Goal: Feedback & Contribution: Submit feedback/report problem

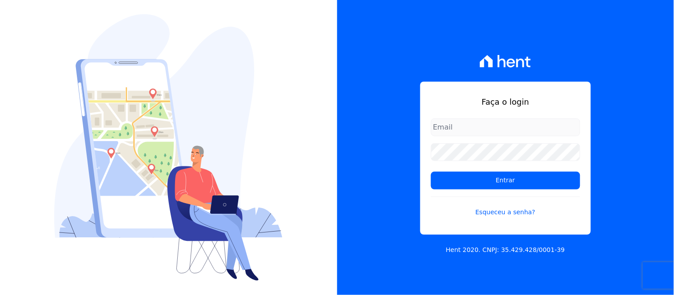
click at [492, 123] on input "email" at bounding box center [505, 128] width 149 height 18
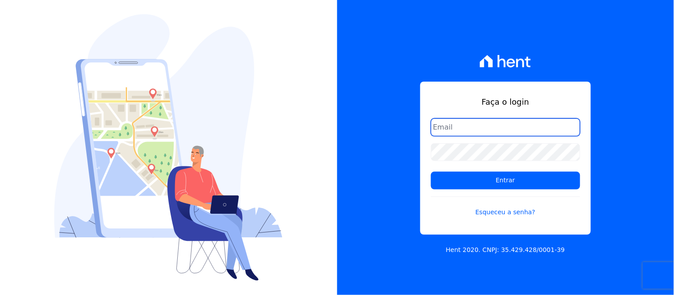
type input "[EMAIL_ADDRESS][DOMAIN_NAME]"
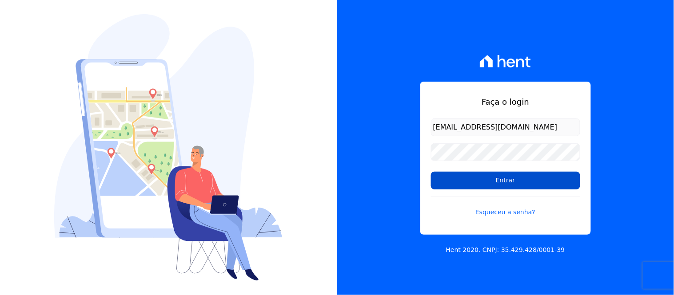
click at [512, 184] on input "Entrar" at bounding box center [505, 181] width 149 height 18
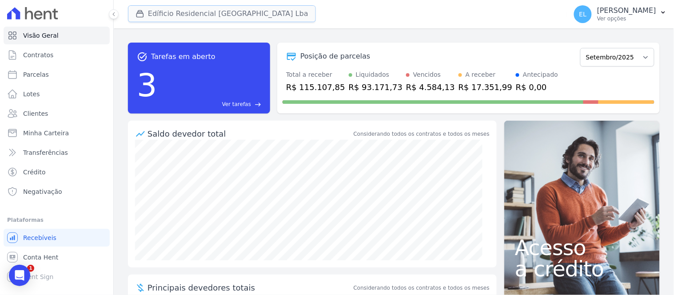
click at [188, 16] on button "Edíficio Residencial Grevílea Park Lba" at bounding box center [222, 13] width 188 height 17
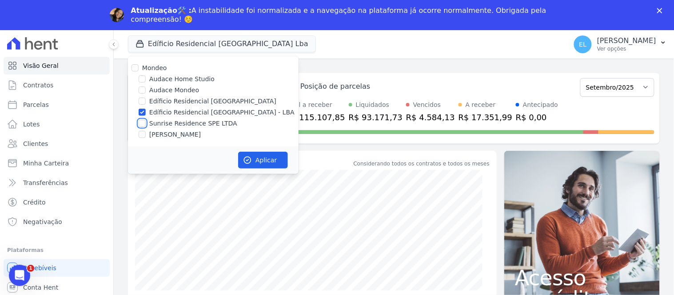
click at [143, 122] on input "Sunrise Residence SPE LTDA" at bounding box center [142, 123] width 7 height 7
checkbox input "true"
click at [143, 108] on div at bounding box center [142, 112] width 7 height 9
click at [140, 109] on input "Edíficio Residencial [GEOGRAPHIC_DATA] - LBA" at bounding box center [142, 112] width 7 height 7
checkbox input "false"
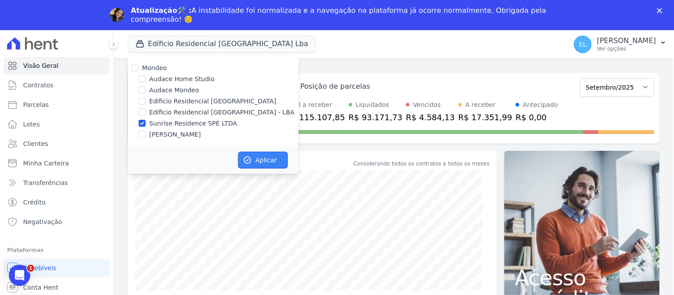
click at [263, 165] on button "Aplicar" at bounding box center [263, 160] width 50 height 17
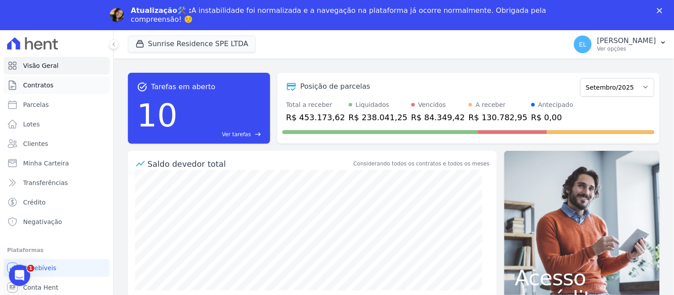
click at [43, 87] on span "Contratos" at bounding box center [38, 85] width 30 height 9
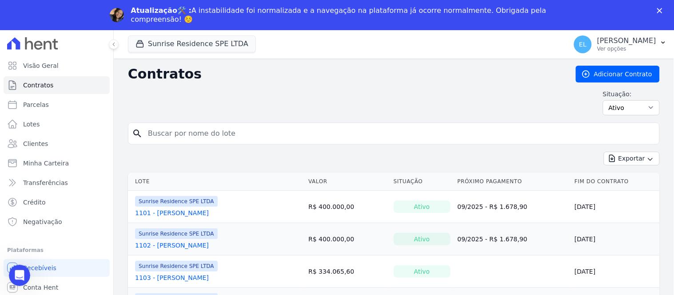
click at [174, 131] on input "search" at bounding box center [399, 134] width 513 height 18
type input "807"
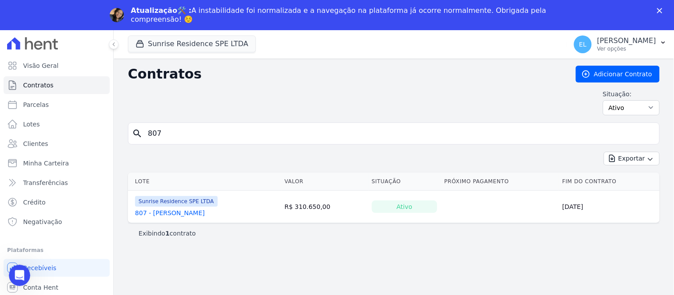
click at [179, 212] on link "807 - [PERSON_NAME] [PERSON_NAME]" at bounding box center [170, 213] width 70 height 9
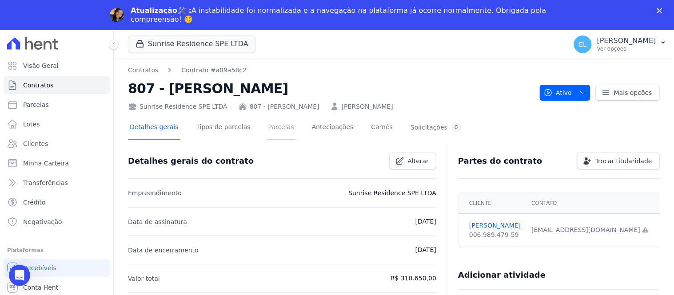
click at [267, 125] on link "Parcelas" at bounding box center [281, 128] width 29 height 24
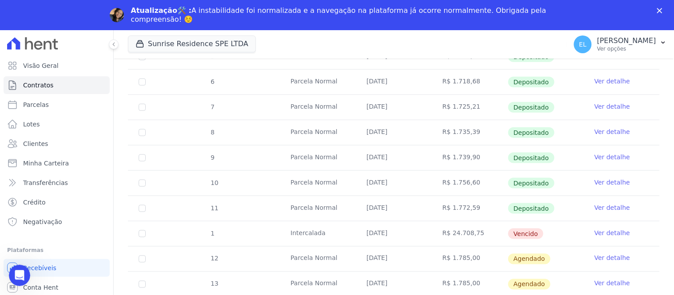
scroll to position [247, 0]
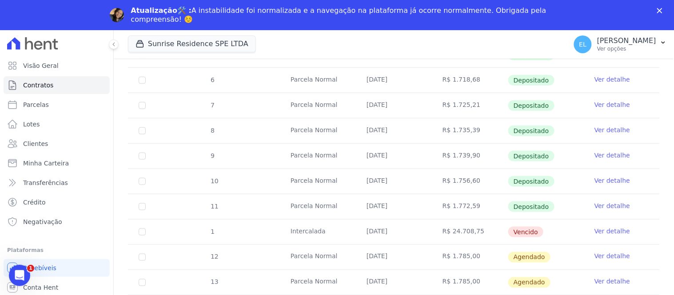
click at [602, 233] on link "Ver detalhe" at bounding box center [612, 231] width 36 height 9
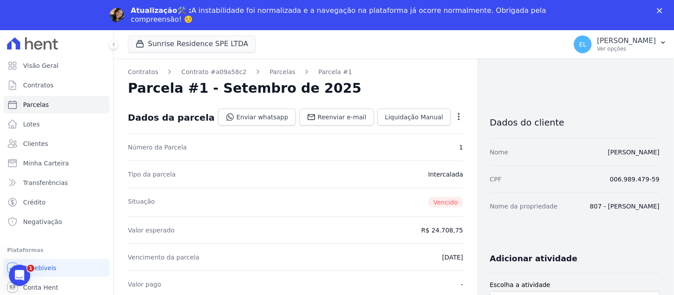
click at [454, 116] on icon "button" at bounding box center [458, 116] width 9 height 9
click at [396, 161] on link "Renegociar" at bounding box center [421, 161] width 78 height 16
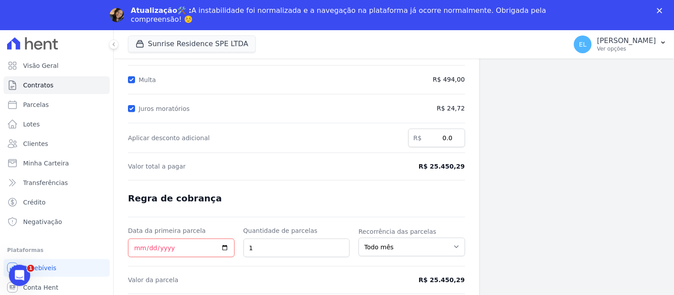
scroll to position [149, 0]
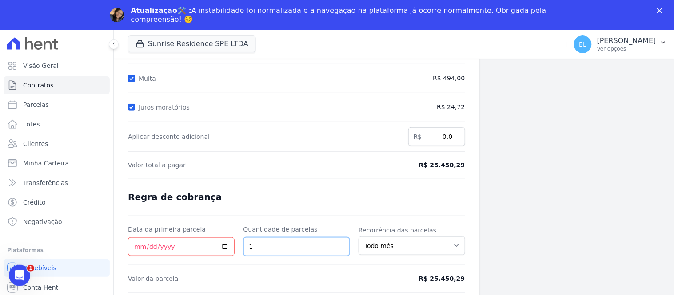
drag, startPoint x: 250, startPoint y: 248, endPoint x: 240, endPoint y: 248, distance: 9.8
click at [240, 248] on div "Data da primeira parcela Quantidade de parcelas 1 Recorrência das parcelas Todo…" at bounding box center [296, 240] width 337 height 31
type input "2"
click at [135, 250] on input "Data da primeira parcela" at bounding box center [181, 247] width 107 height 19
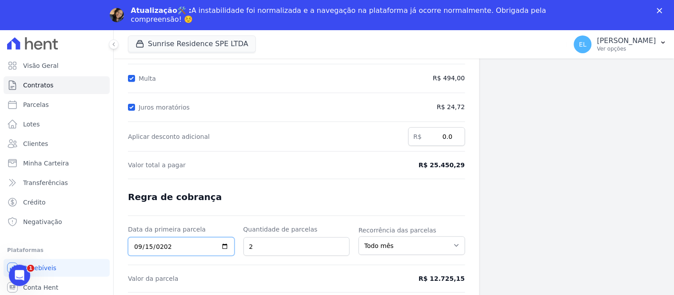
type input "[DATE]"
click at [400, 247] on select "Todo mês A cada 2 meses A cada 3 meses A cada 6 meses A cada 10 meses A cada 12…" at bounding box center [411, 246] width 107 height 19
click at [149, 279] on span "Valor da parcela" at bounding box center [253, 279] width 251 height 9
click at [659, 12] on icon "Fechar" at bounding box center [659, 10] width 5 height 5
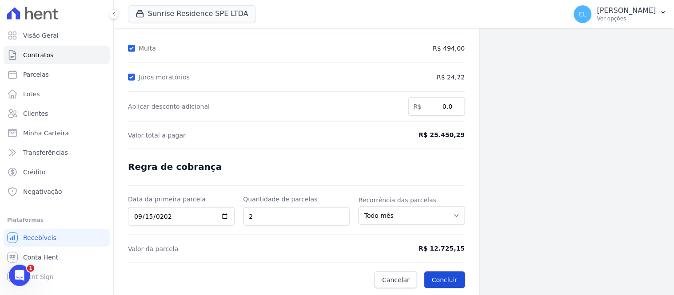
click at [447, 278] on button "Concluir" at bounding box center [444, 280] width 40 height 17
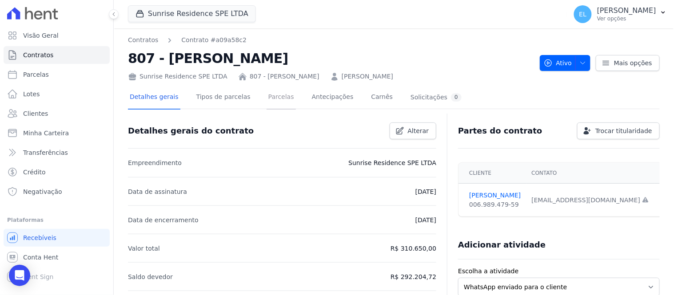
click at [267, 97] on link "Parcelas" at bounding box center [281, 98] width 29 height 24
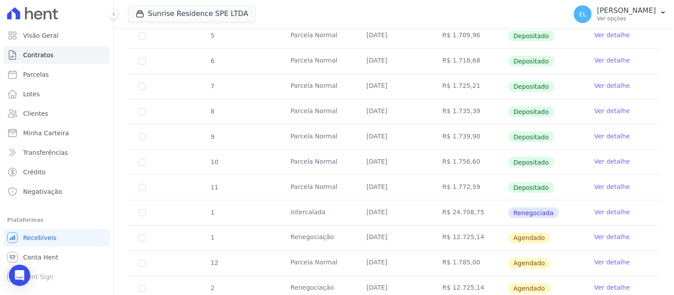
scroll to position [247, 0]
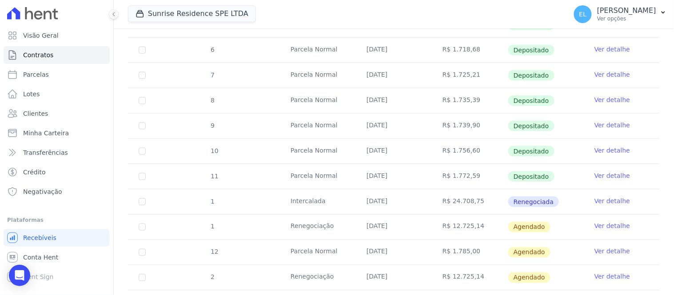
click at [608, 200] on link "Ver detalhe" at bounding box center [612, 201] width 36 height 9
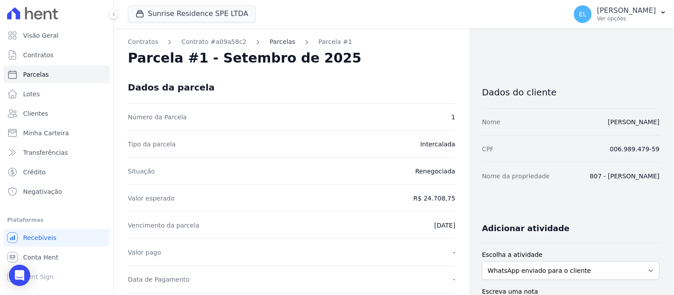
click at [277, 42] on link "Parcelas" at bounding box center [283, 41] width 26 height 9
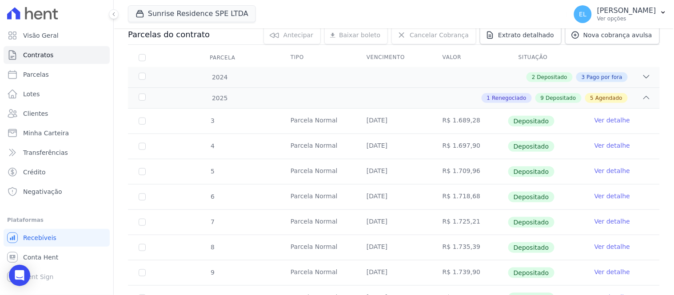
scroll to position [197, 0]
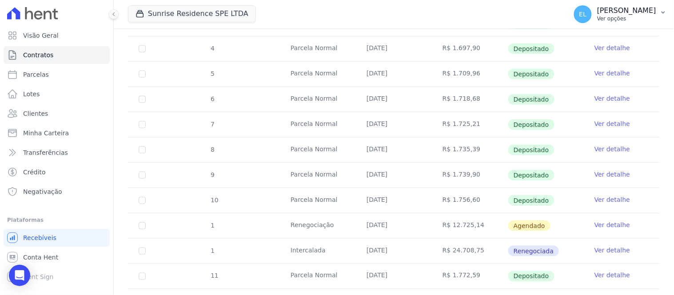
click at [622, 12] on p "[PERSON_NAME]" at bounding box center [626, 10] width 59 height 9
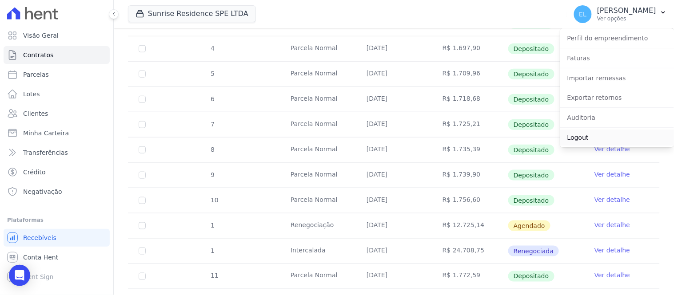
click at [578, 140] on link "Logout" at bounding box center [617, 138] width 114 height 16
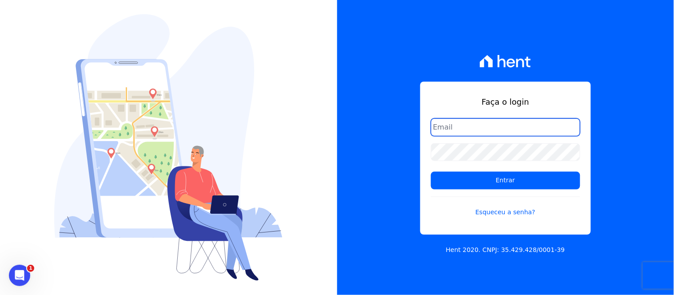
type input "[EMAIL_ADDRESS][DOMAIN_NAME]"
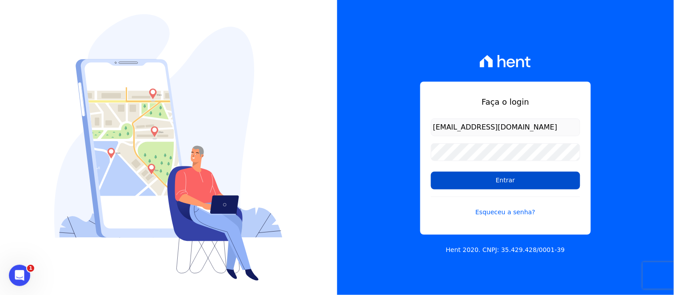
click at [527, 184] on input "Entrar" at bounding box center [505, 181] width 149 height 18
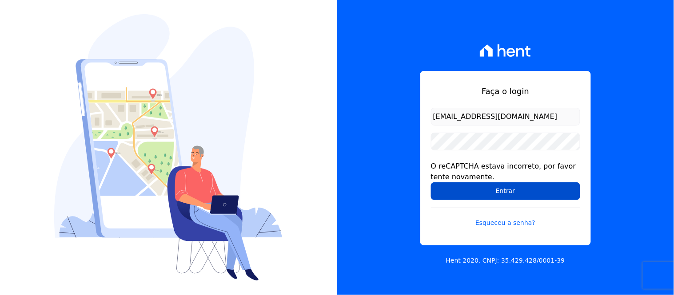
click at [489, 193] on input "Entrar" at bounding box center [505, 192] width 149 height 18
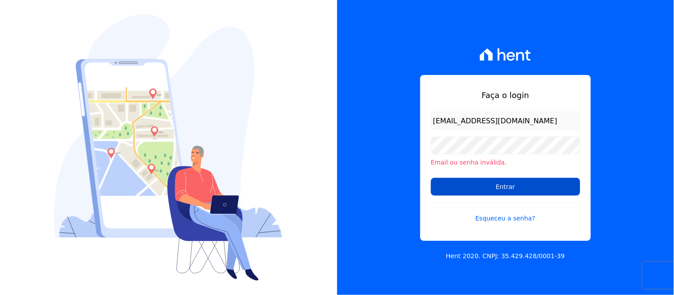
click at [478, 186] on input "Entrar" at bounding box center [505, 187] width 149 height 18
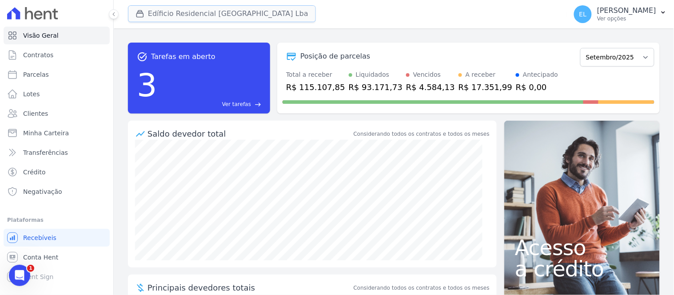
click at [172, 11] on button "Edíficio Residencial [GEOGRAPHIC_DATA] Lba" at bounding box center [222, 13] width 188 height 17
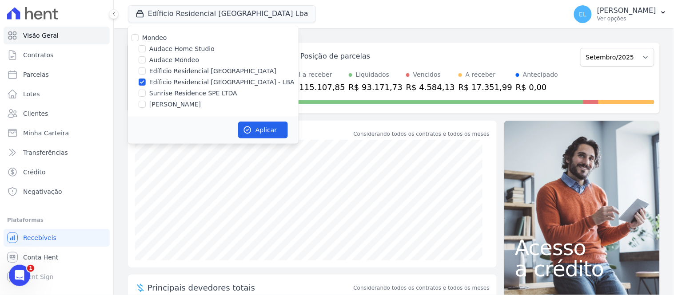
click at [163, 94] on label "Sunrise Residence SPE LTDA" at bounding box center [193, 93] width 88 height 9
click at [146, 94] on input "Sunrise Residence SPE LTDA" at bounding box center [142, 93] width 7 height 7
checkbox input "true"
click at [157, 82] on label "Edíficio Residencial [GEOGRAPHIC_DATA] - LBA" at bounding box center [221, 82] width 145 height 9
click at [146, 82] on input "Edíficio Residencial [GEOGRAPHIC_DATA] - LBA" at bounding box center [142, 82] width 7 height 7
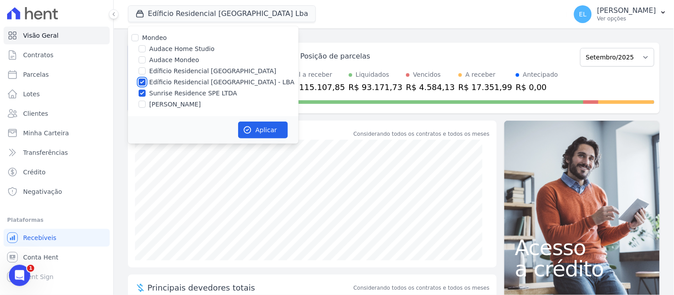
checkbox input "false"
click at [249, 131] on icon "button" at bounding box center [247, 130] width 9 height 9
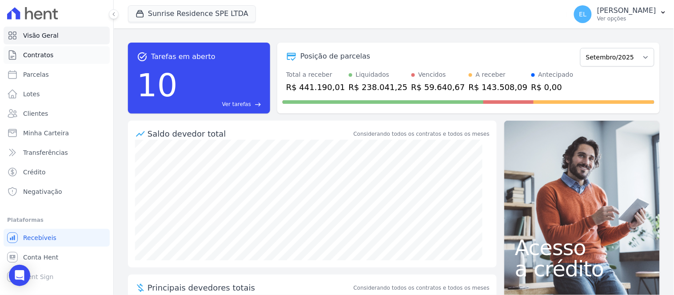
drag, startPoint x: 30, startPoint y: 55, endPoint x: 46, endPoint y: 56, distance: 16.4
click at [30, 55] on span "Contratos" at bounding box center [38, 55] width 30 height 9
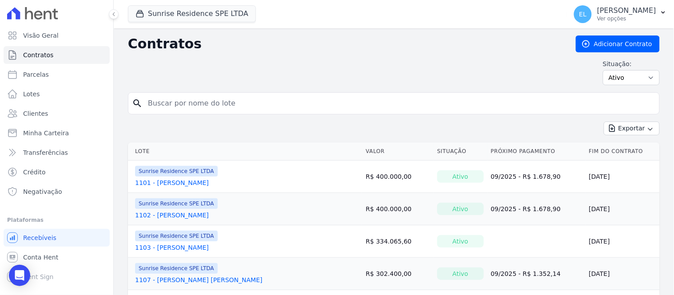
click at [224, 99] on input "search" at bounding box center [399, 104] width 513 height 18
type input "807"
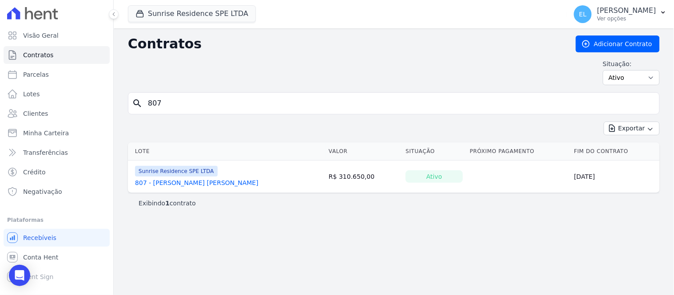
click at [164, 183] on link "807 - Vania da Silva Alves" at bounding box center [196, 183] width 123 height 9
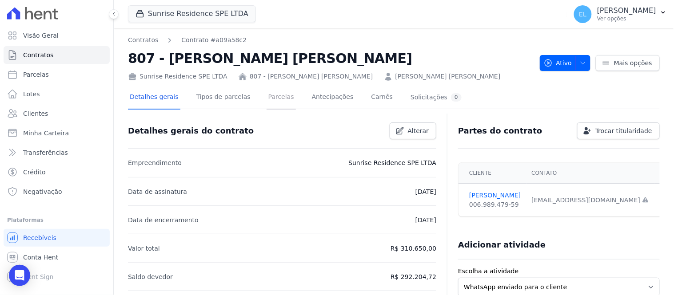
click at [267, 96] on link "Parcelas" at bounding box center [281, 98] width 29 height 24
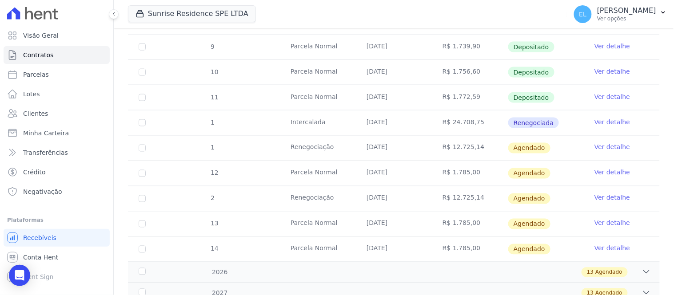
scroll to position [345, 0]
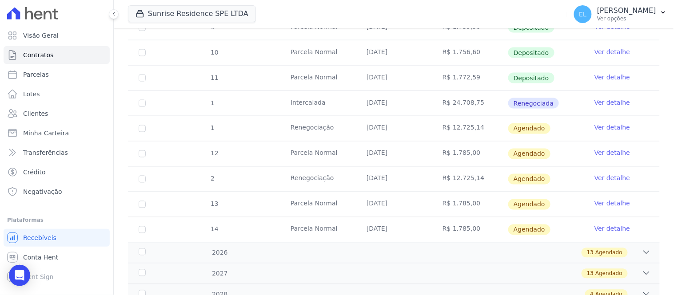
click at [596, 129] on link "Ver detalhe" at bounding box center [612, 127] width 36 height 9
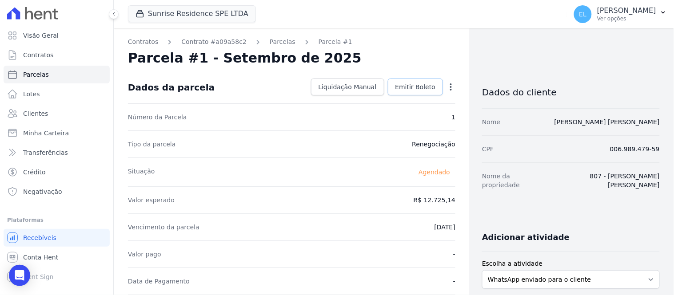
click at [404, 88] on span "Emitir Boleto" at bounding box center [415, 87] width 40 height 9
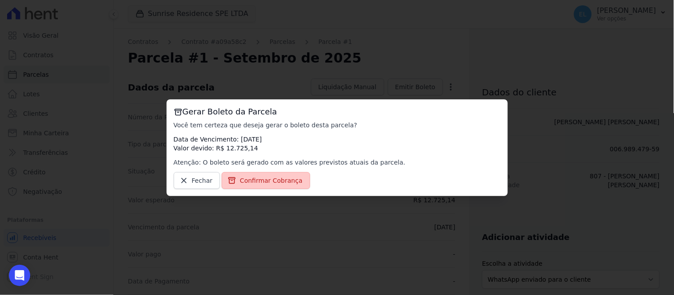
click at [271, 178] on span "Confirmar Cobrança" at bounding box center [271, 180] width 63 height 9
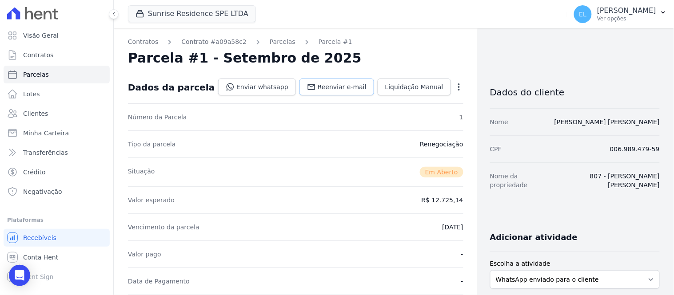
click at [349, 88] on span "Reenviar e-mail" at bounding box center [342, 87] width 49 height 9
click at [255, 90] on link "Enviar whatsapp" at bounding box center [257, 87] width 78 height 17
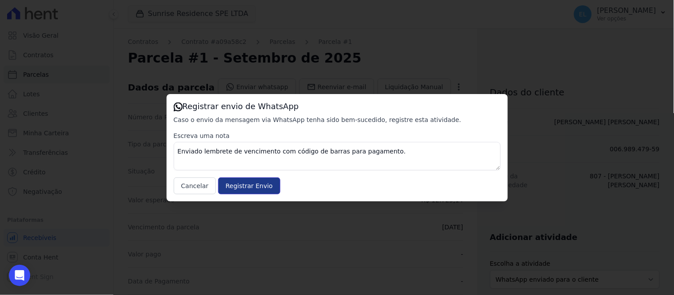
click at [238, 191] on input "Registrar Envio" at bounding box center [249, 186] width 62 height 17
click at [254, 183] on input "Registrar Envio" at bounding box center [249, 186] width 62 height 17
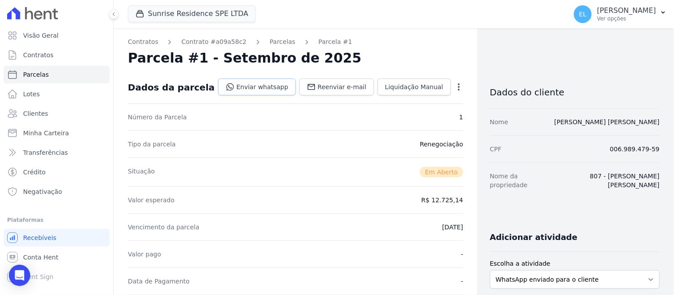
click at [251, 87] on link "Enviar whatsapp" at bounding box center [257, 87] width 78 height 17
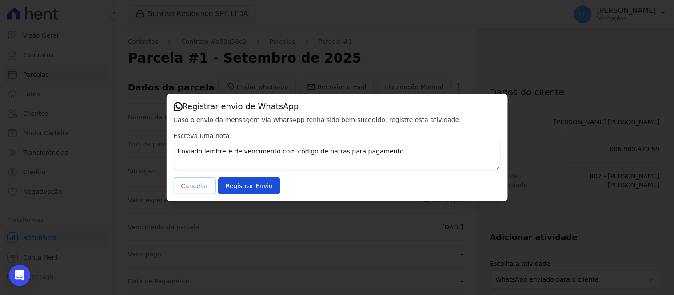
click at [194, 188] on button "Cancelar" at bounding box center [195, 186] width 43 height 17
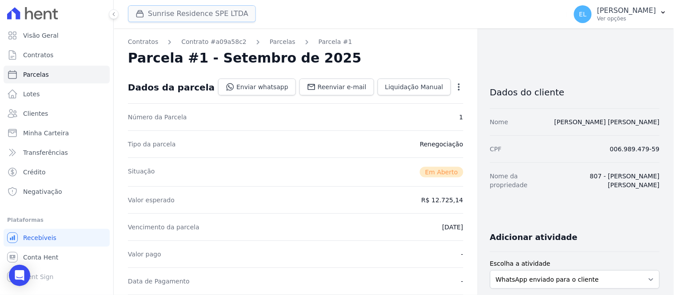
click at [153, 9] on button "Sunrise Residence SPE LTDA" at bounding box center [192, 13] width 128 height 17
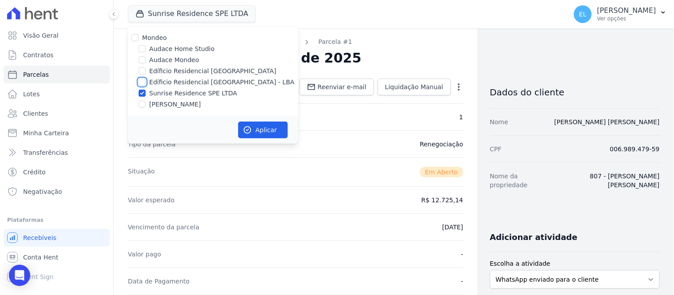
click at [143, 84] on input "Edíficio Residencial [GEOGRAPHIC_DATA] - LBA" at bounding box center [142, 82] width 7 height 7
checkbox input "true"
drag, startPoint x: 141, startPoint y: 95, endPoint x: 187, endPoint y: 123, distance: 54.6
click at [143, 95] on input "Sunrise Residence SPE LTDA" at bounding box center [142, 93] width 7 height 7
checkbox input "false"
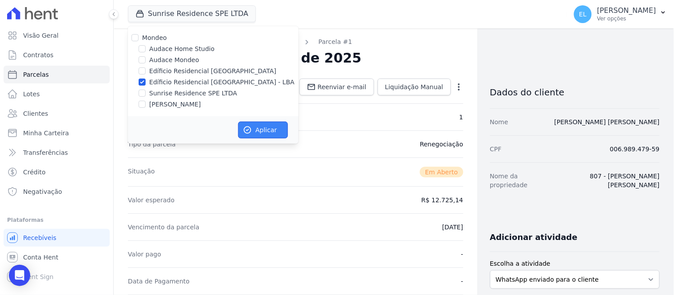
click at [251, 135] on button "Aplicar" at bounding box center [263, 130] width 50 height 17
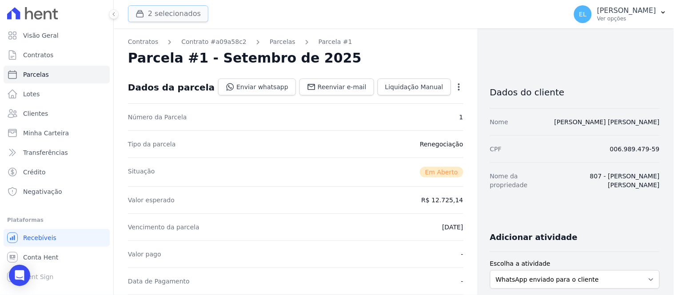
click at [167, 6] on button "2 selecionados" at bounding box center [168, 13] width 80 height 17
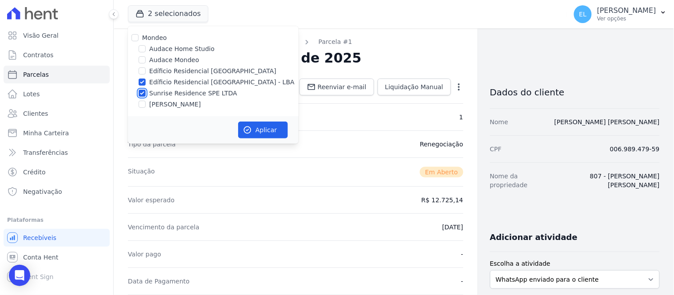
drag, startPoint x: 144, startPoint y: 92, endPoint x: 150, endPoint y: 98, distance: 8.2
click at [143, 94] on input "Sunrise Residence SPE LTDA" at bounding box center [142, 93] width 7 height 7
checkbox input "false"
click at [261, 134] on button "Aplicar" at bounding box center [263, 130] width 50 height 17
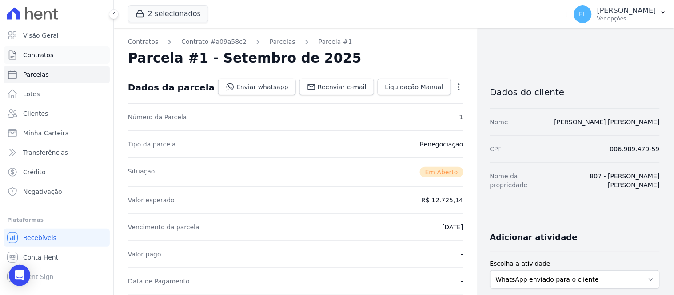
click at [45, 53] on span "Contratos" at bounding box center [38, 55] width 30 height 9
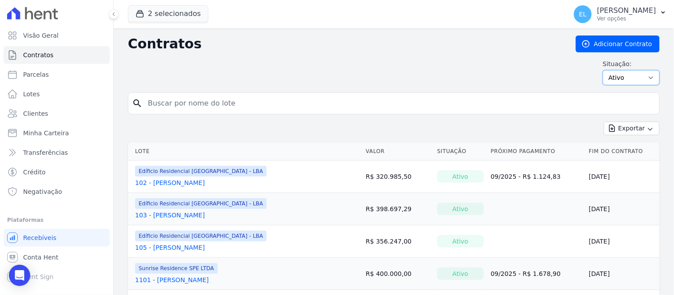
click at [630, 74] on select "Ativo Todos Pausado Distratado Rascunho Expirado Encerrado" at bounding box center [631, 77] width 57 height 15
click at [170, 10] on button "2 selecionados" at bounding box center [168, 13] width 80 height 17
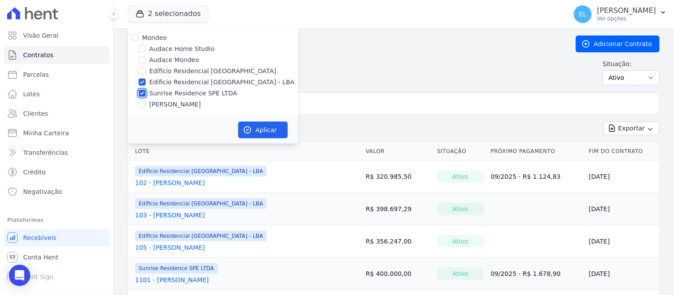
click at [139, 92] on input "Sunrise Residence SPE LTDA" at bounding box center [142, 93] width 7 height 7
checkbox input "false"
click at [247, 128] on icon "button" at bounding box center [247, 130] width 9 height 9
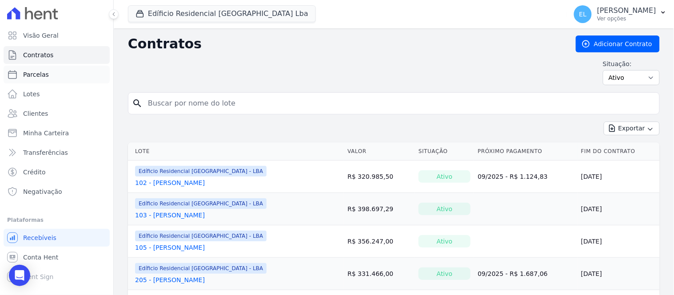
click at [60, 72] on link "Parcelas" at bounding box center [57, 75] width 106 height 18
select select
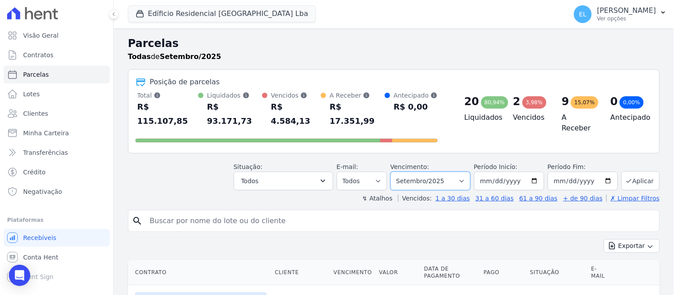
click at [452, 172] on select "Filtrar por período ──────── Todos os meses Junho/2023 Julho/2023 Agosto/2023 S…" at bounding box center [430, 181] width 80 height 19
select select "all"
click at [396, 172] on select "Filtrar por período ──────── Todos os meses Junho/2023 Julho/2023 Agosto/2023 S…" at bounding box center [430, 181] width 80 height 19
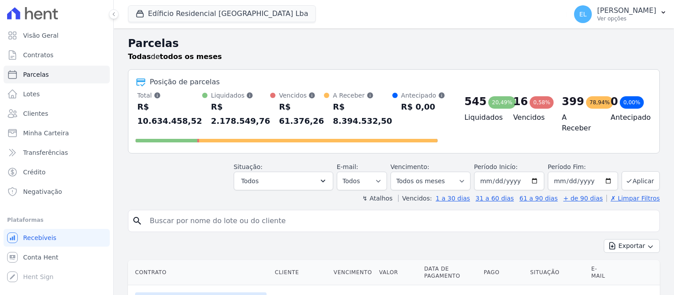
select select
click at [265, 180] on button "Todos" at bounding box center [283, 181] width 99 height 19
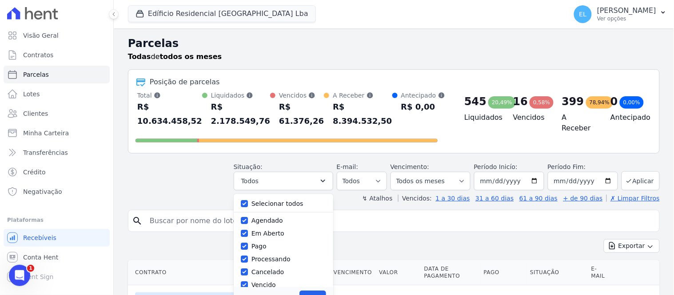
click at [246, 203] on div "Selecionar todos Agendado Em Aberto Pago Processando Cancelado Vencido Transfer…" at bounding box center [283, 240] width 99 height 93
click at [248, 203] on input "Selecionar todos" at bounding box center [244, 203] width 7 height 7
checkbox input "false"
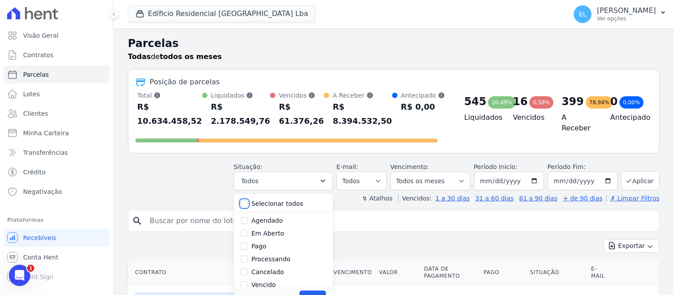
checkbox input "false"
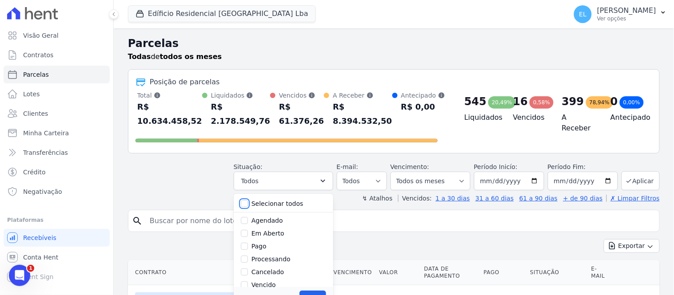
checkbox input "false"
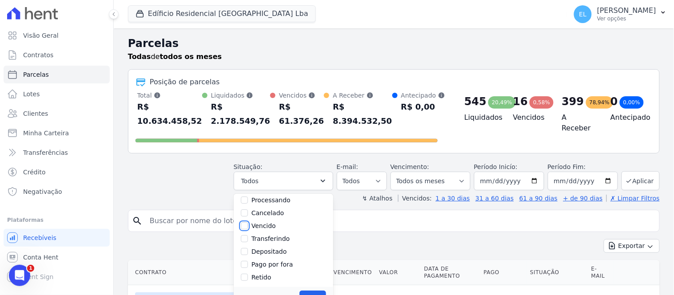
click at [248, 227] on input "Vencido" at bounding box center [244, 226] width 7 height 7
checkbox input "true"
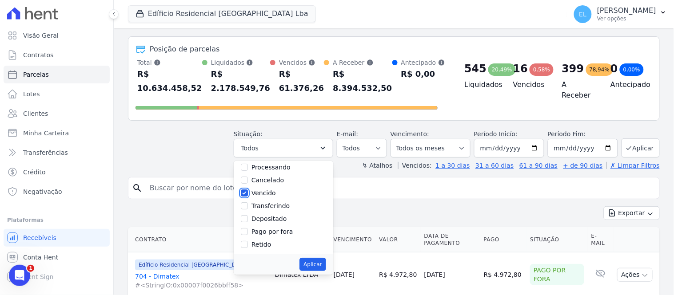
scroll to position [49, 0]
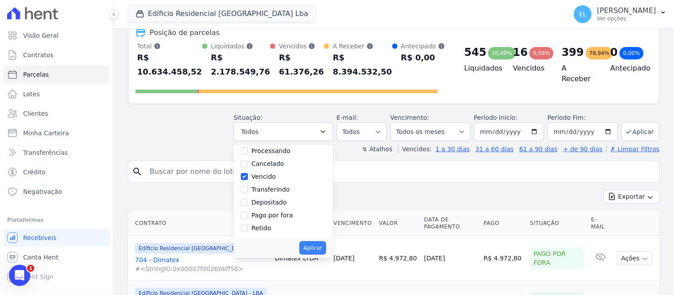
click at [310, 248] on button "Aplicar" at bounding box center [312, 248] width 26 height 13
select select "overdue"
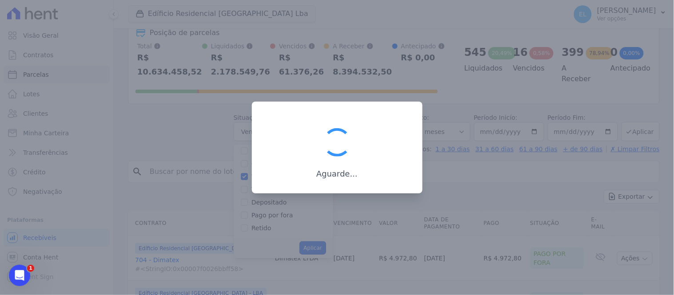
scroll to position [17, 0]
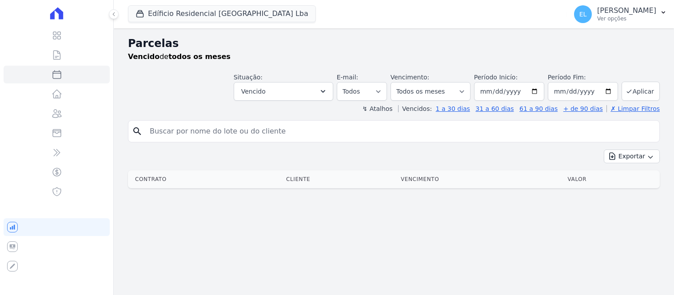
select select
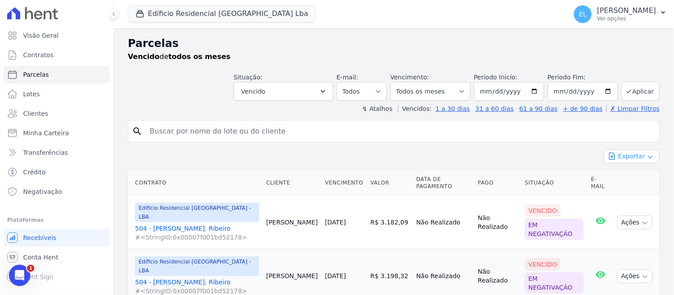
click at [621, 158] on button "Exportar" at bounding box center [632, 157] width 56 height 14
click at [628, 179] on span "Exportar PDF" at bounding box center [631, 177] width 47 height 9
click at [631, 194] on span "Exportar CSV" at bounding box center [630, 192] width 47 height 9
drag, startPoint x: 22, startPoint y: 279, endPoint x: 24, endPoint y: 273, distance: 6.2
click at [24, 279] on div "Abertura do Messenger da Intercom" at bounding box center [18, 274] width 29 height 29
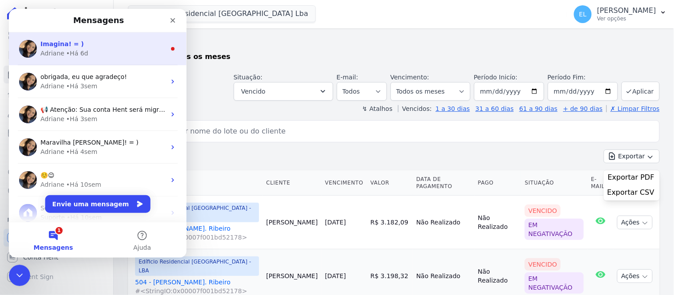
click at [52, 51] on div "Adriane" at bounding box center [52, 52] width 24 height 9
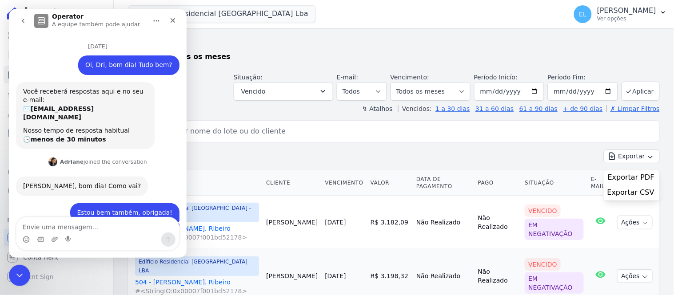
scroll to position [22, 0]
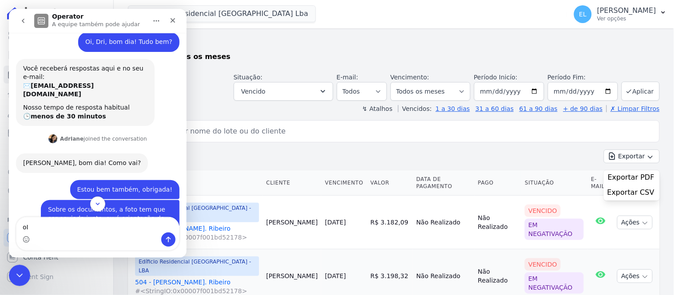
type textarea "o"
type textarea "Oi, Dri, bom dia"
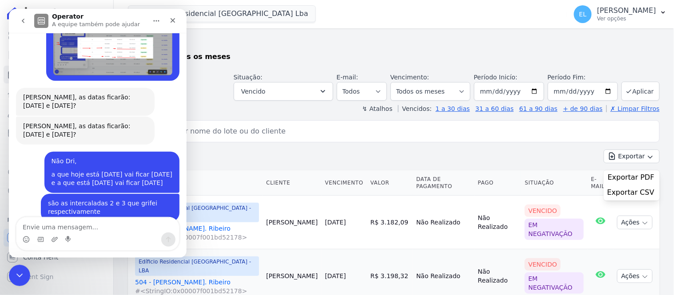
scroll to position [4723, 0]
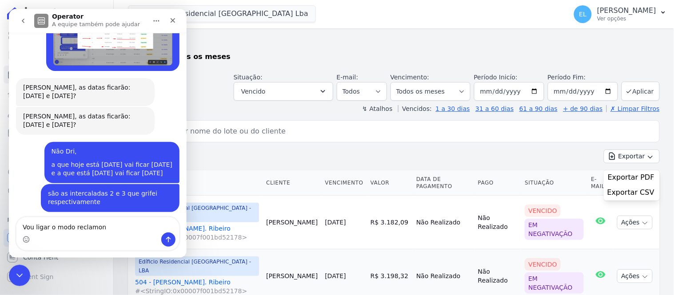
type textarea "Vou ligar o modo reclamona"
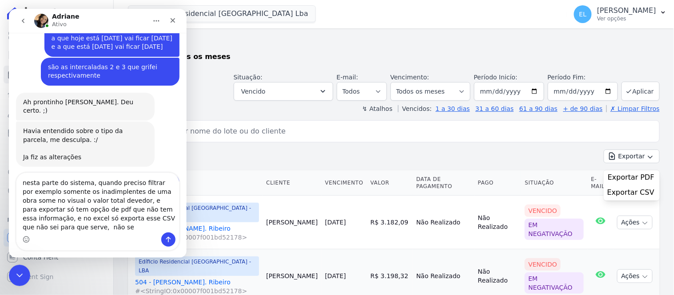
scroll to position [4858, 0]
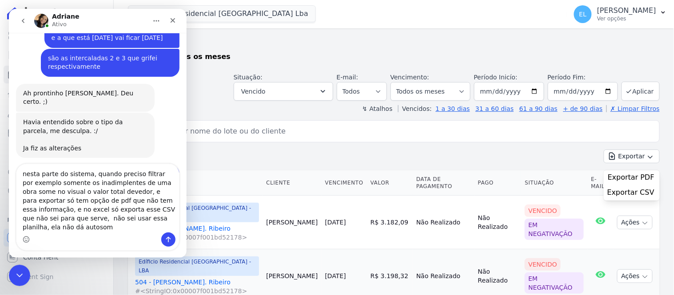
type textarea "nesta parte do sistema, quando preciso filtrar por exemplo somente os inadimple…"
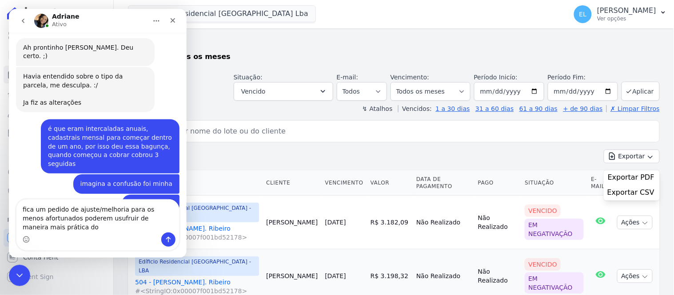
scroll to position [4913, 0]
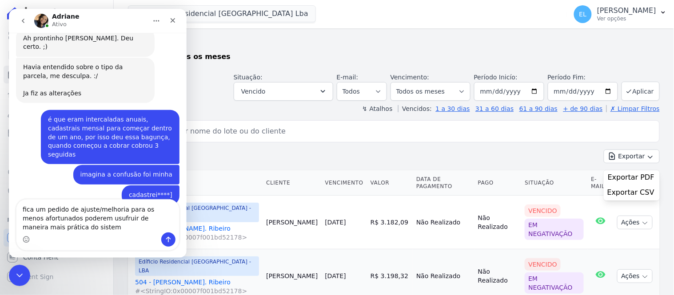
type textarea "fica um pedido de ajuste/melhoria para os menos afortunados poderem usufruir de…"
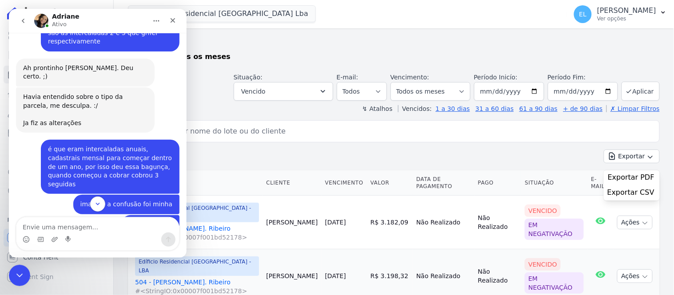
scroll to position [4933, 0]
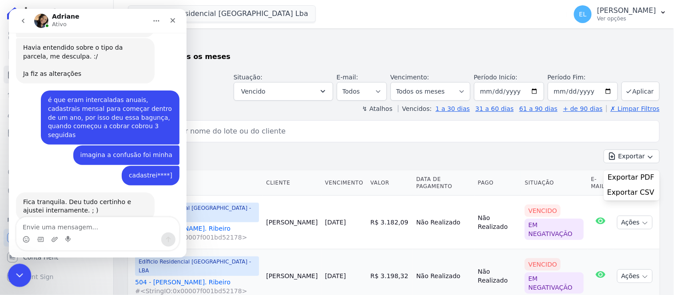
click at [18, 278] on icon "Encerramento do Messenger da Intercom" at bounding box center [18, 274] width 11 height 11
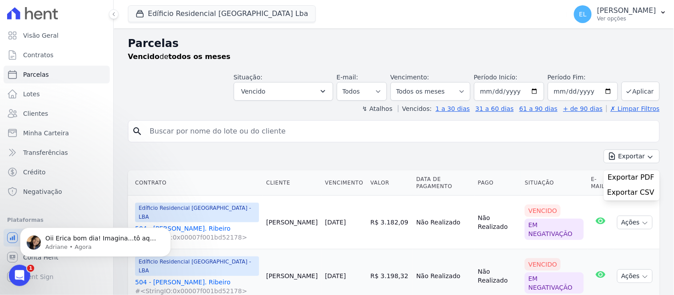
scroll to position [5007, 0]
click at [127, 243] on p "Adriane • Agora" at bounding box center [102, 247] width 115 height 8
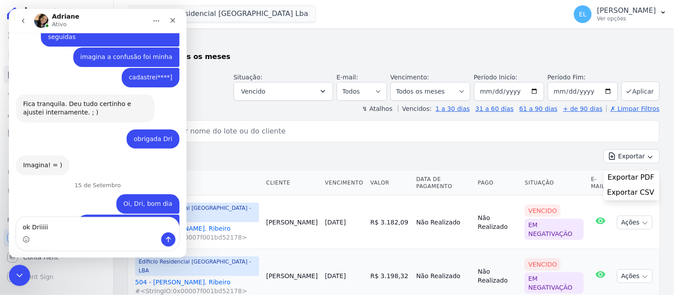
scroll to position [5040, 0]
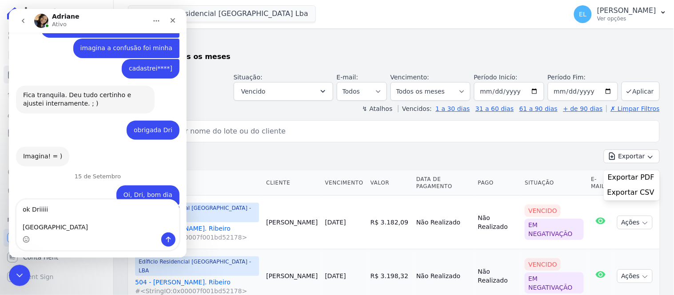
type textarea "ok Driiiii obrigadaaa"
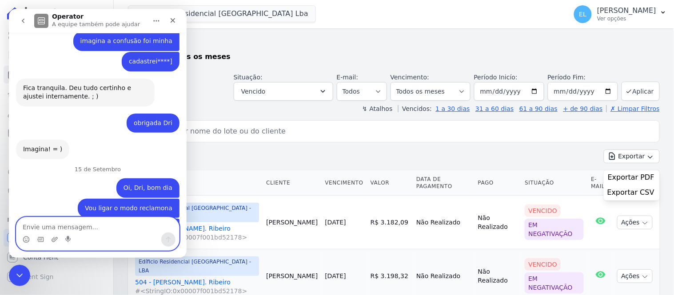
scroll to position [5073, 0]
